Goal: Task Accomplishment & Management: Manage account settings

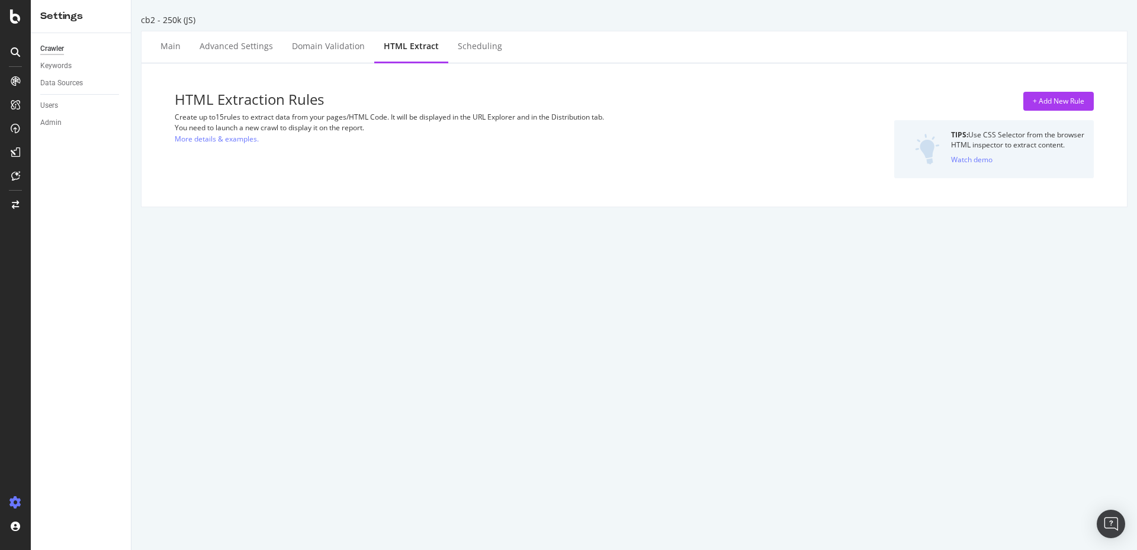
select select "count"
select select "exist"
select select "count"
select select "exist"
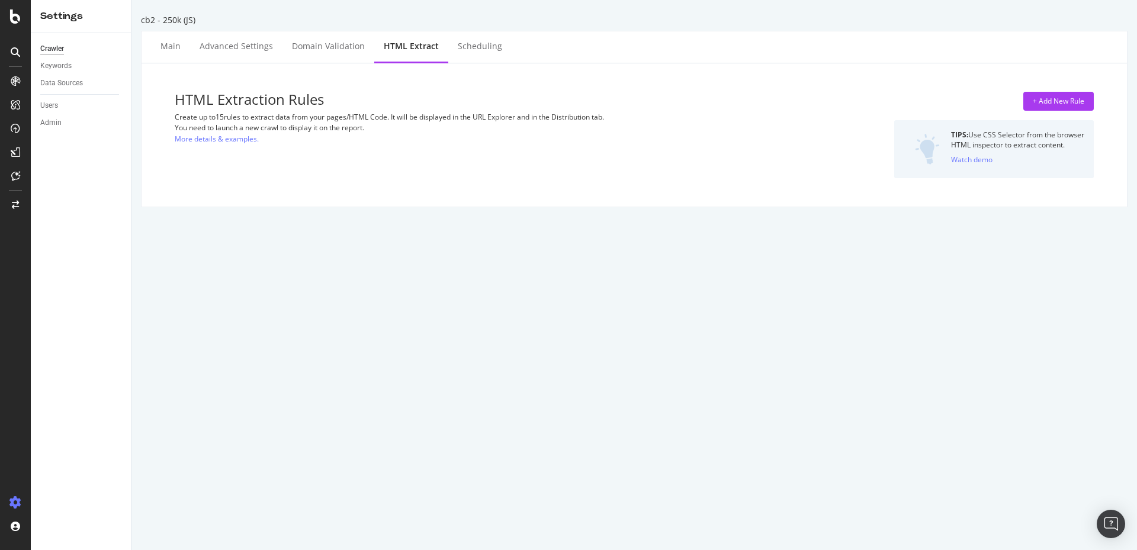
select select "exist"
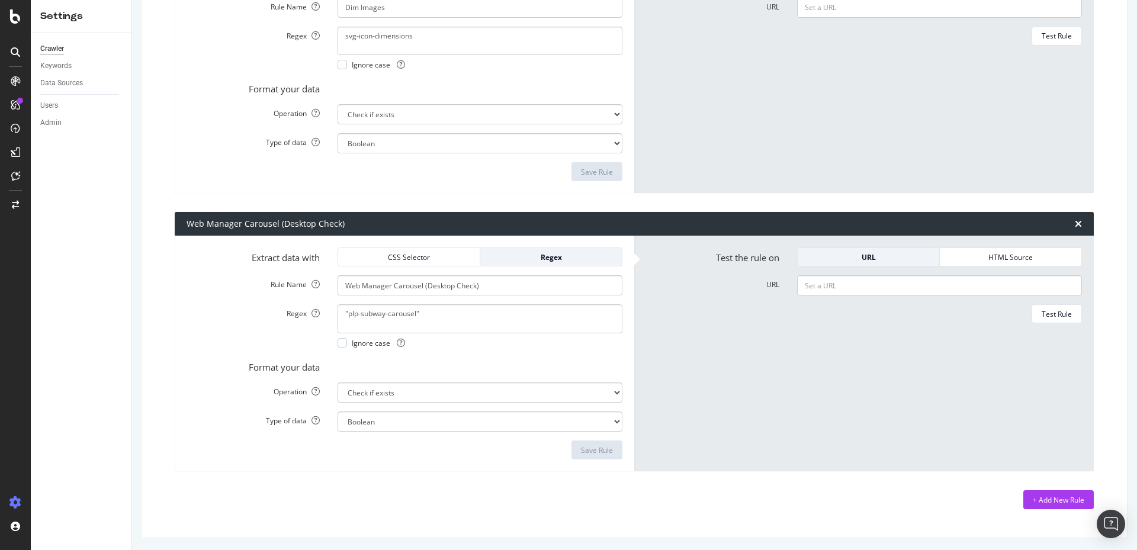
scroll to position [2811, 0]
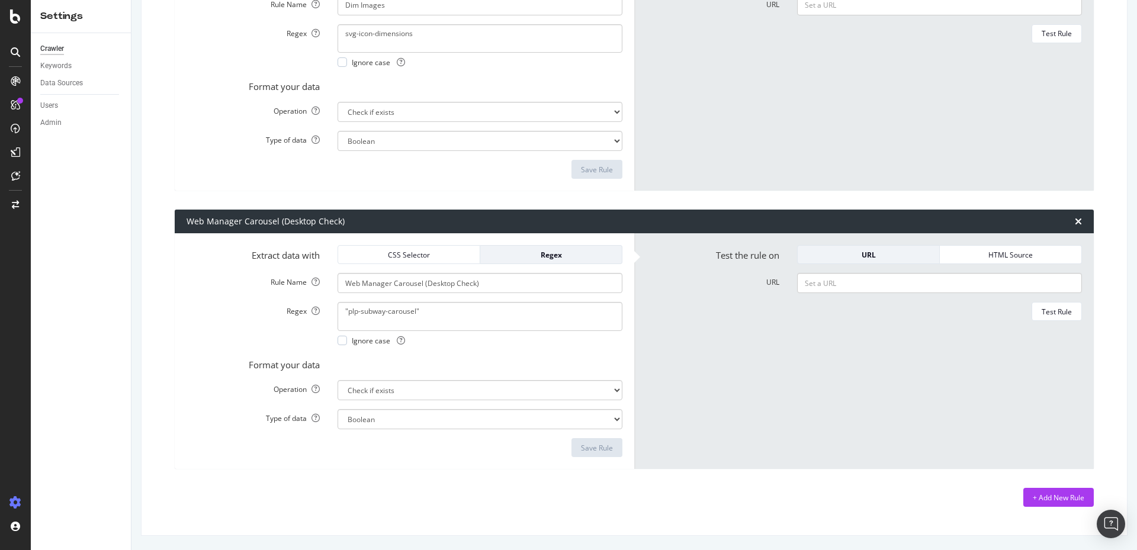
click at [226, 324] on div "Regex "plp-subway-carousel" Ignore case" at bounding box center [405, 323] width 454 height 43
